Goal: Task Accomplishment & Management: Use online tool/utility

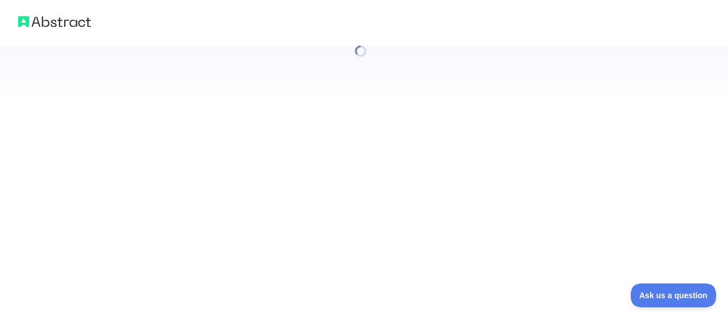
click at [205, 127] on div at bounding box center [364, 156] width 728 height 313
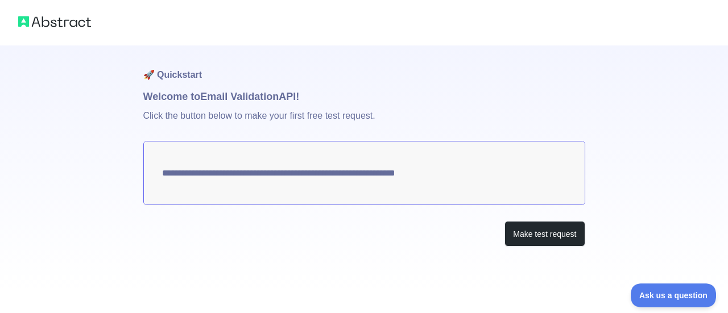
click at [453, 175] on textarea "**********" at bounding box center [364, 173] width 442 height 64
drag, startPoint x: 458, startPoint y: 175, endPoint x: 236, endPoint y: 166, distance: 222.1
click at [236, 166] on textarea "**********" at bounding box center [364, 173] width 442 height 64
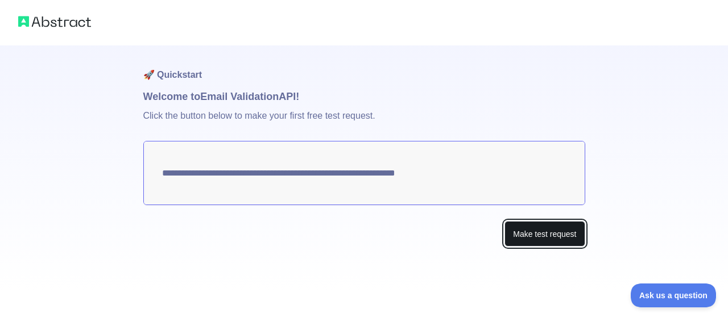
click at [529, 228] on button "Make test request" at bounding box center [545, 234] width 80 height 26
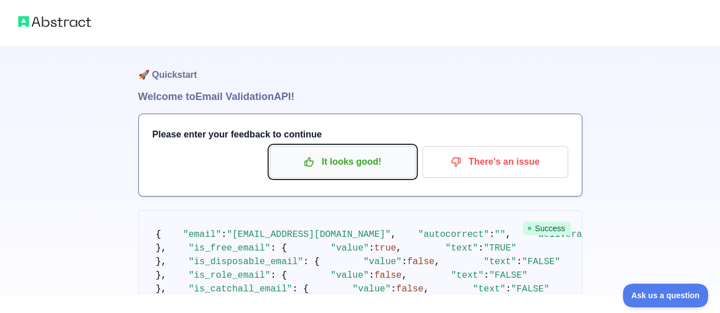
click at [369, 164] on p "It looks good!" at bounding box center [342, 161] width 129 height 19
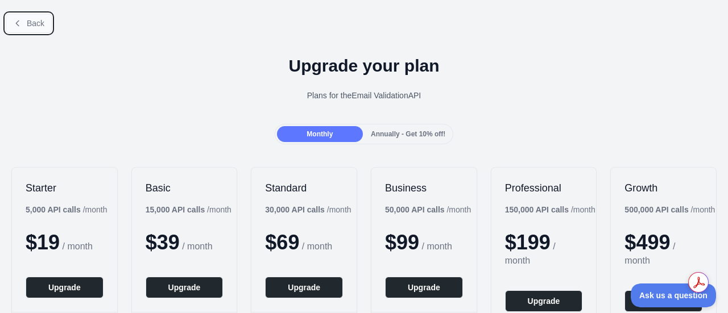
click at [32, 22] on span "Back" at bounding box center [36, 23] width 18 height 9
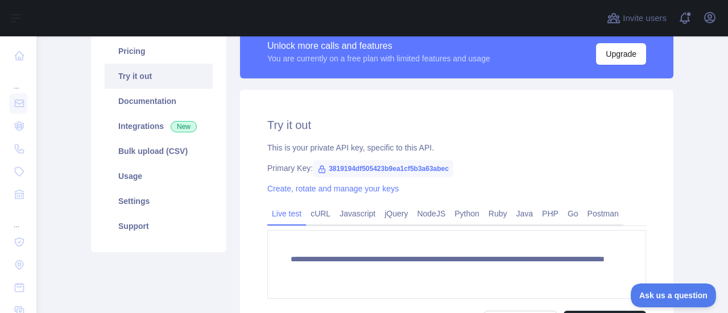
scroll to position [93, 0]
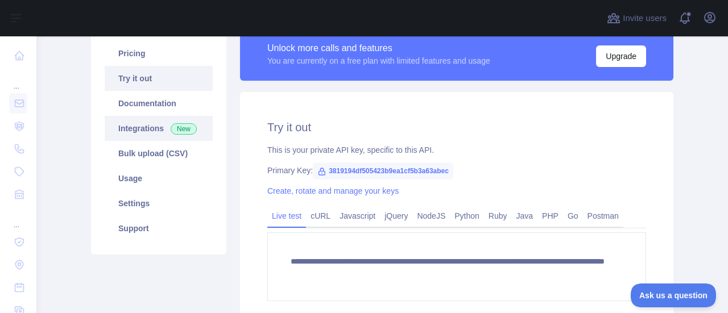
click at [149, 127] on link "Integrations New" at bounding box center [159, 128] width 108 height 25
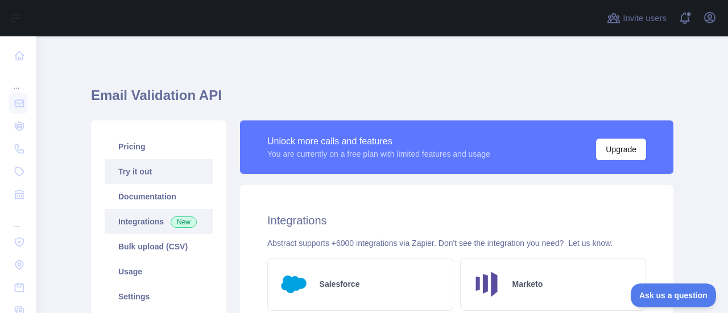
click at [148, 163] on link "Try it out" at bounding box center [159, 171] width 108 height 25
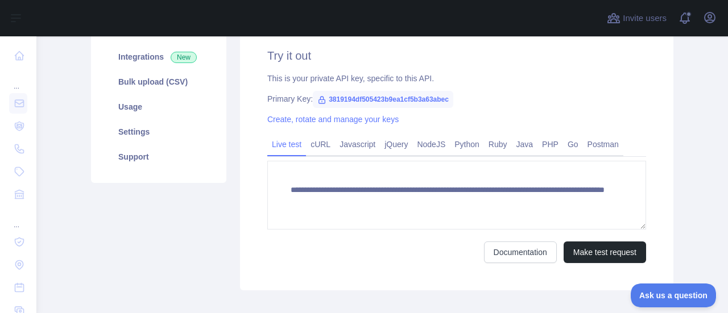
scroll to position [63, 0]
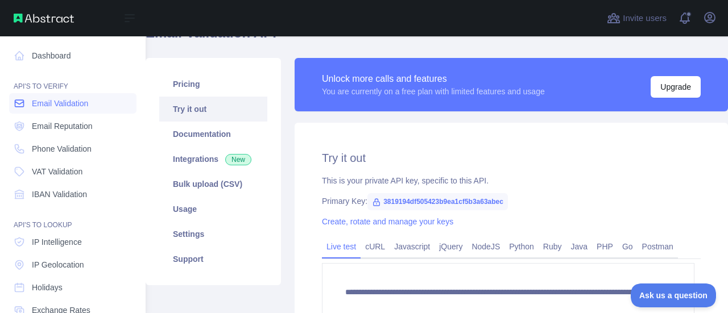
click at [69, 105] on span "Email Validation" at bounding box center [60, 103] width 56 height 11
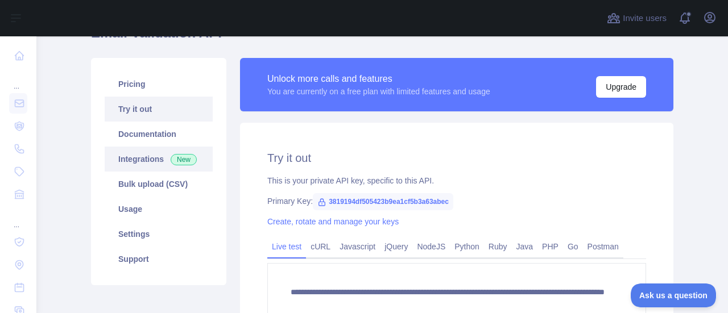
click at [137, 155] on link "Integrations New" at bounding box center [159, 159] width 108 height 25
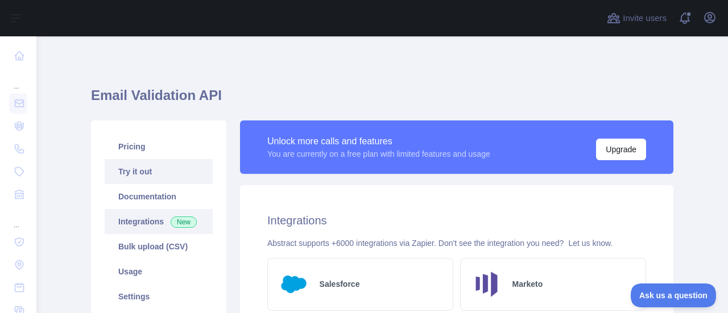
click at [166, 167] on link "Try it out" at bounding box center [159, 171] width 108 height 25
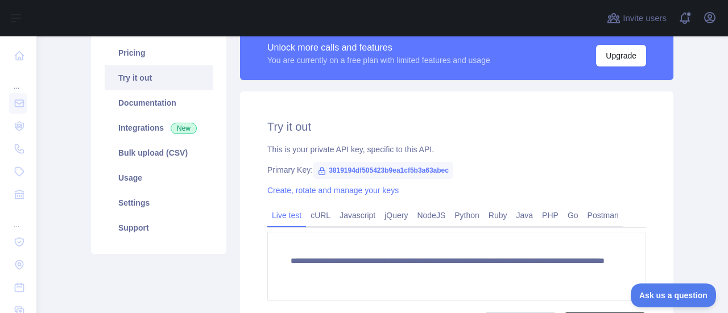
scroll to position [93, 0]
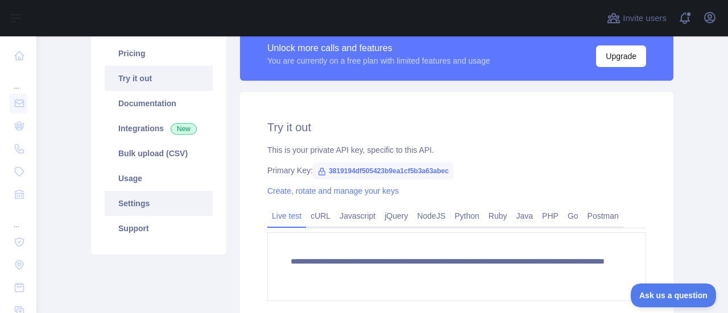
click at [183, 200] on link "Settings" at bounding box center [159, 203] width 108 height 25
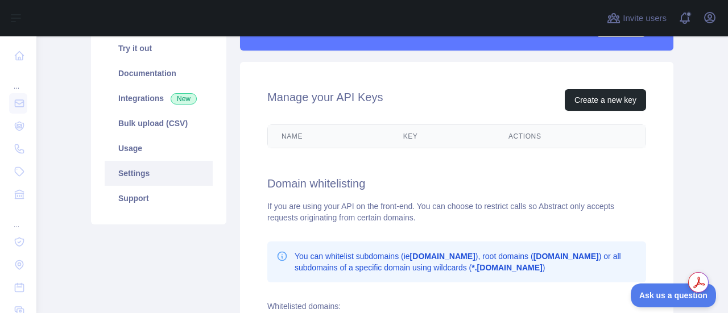
scroll to position [124, 0]
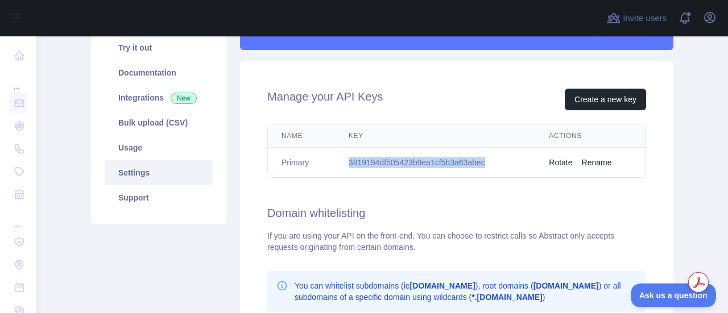
drag, startPoint x: 500, startPoint y: 162, endPoint x: 341, endPoint y: 156, distance: 158.3
click at [341, 156] on td "3819194df505423b9ea1cf5b3a63abec" at bounding box center [435, 163] width 200 height 30
copy td "3819194df505423b9ea1cf5b3a63abec"
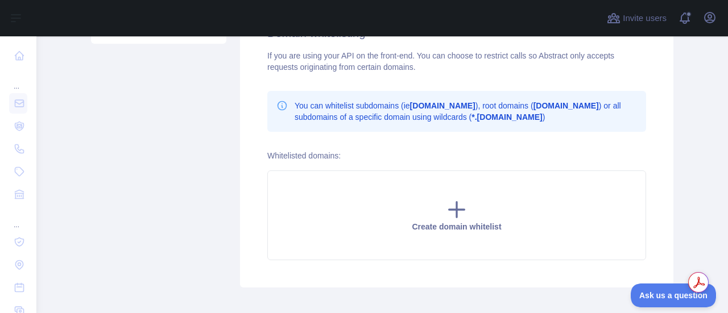
scroll to position [331, 0]
